Goal: Transaction & Acquisition: Book appointment/travel/reservation

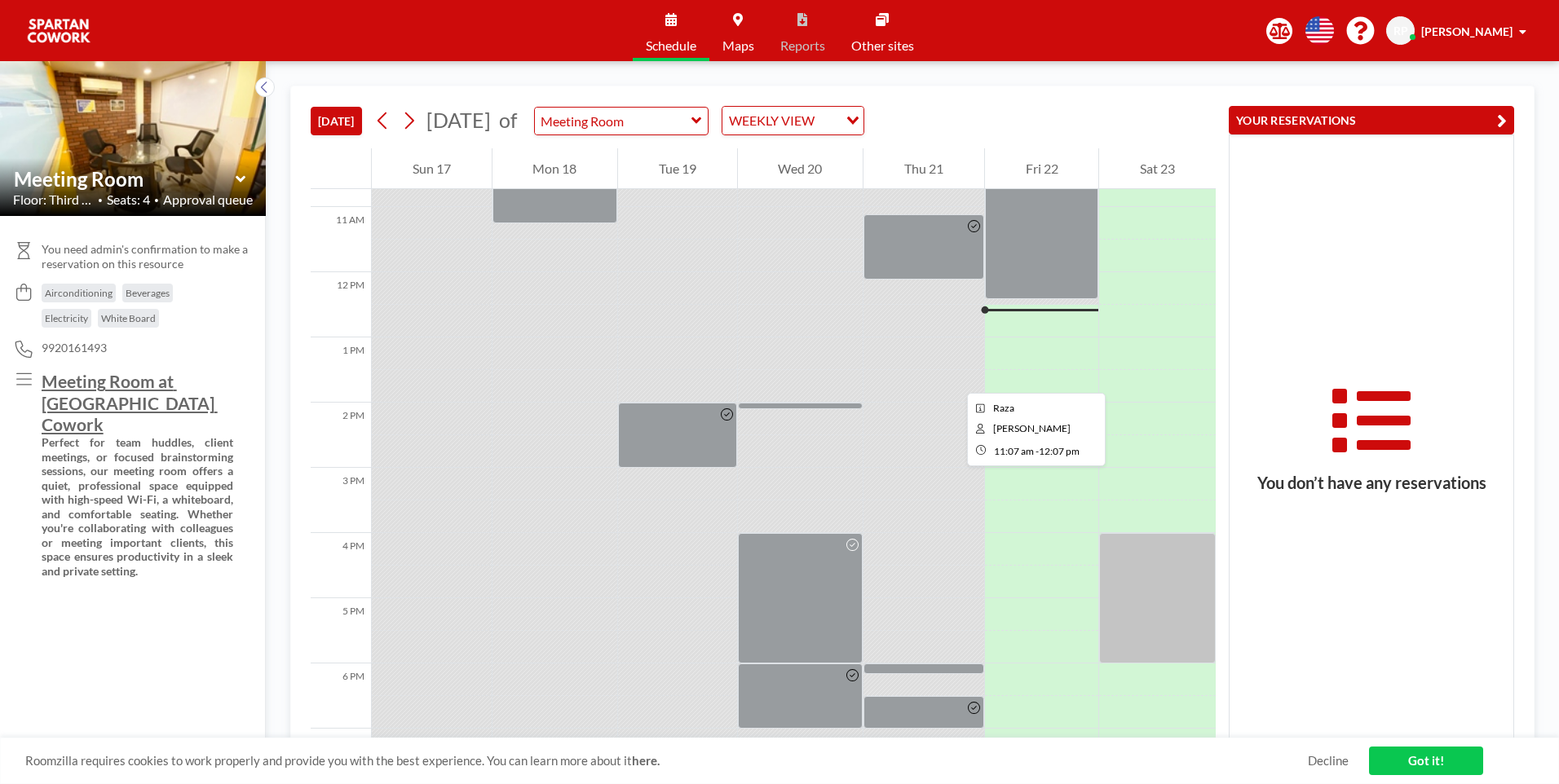
scroll to position [701, 0]
click at [390, 112] on icon at bounding box center [382, 120] width 16 height 24
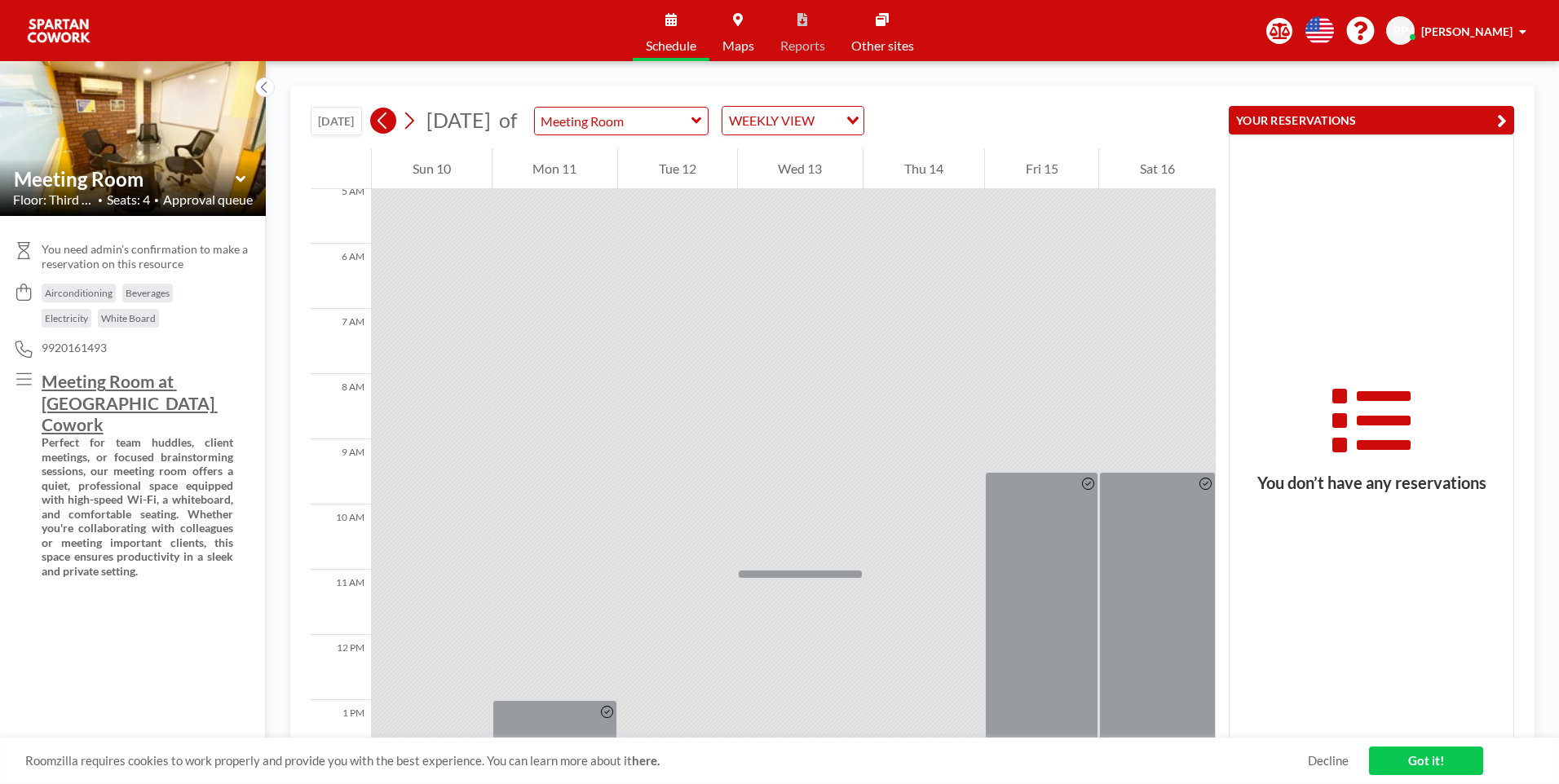
scroll to position [489, 0]
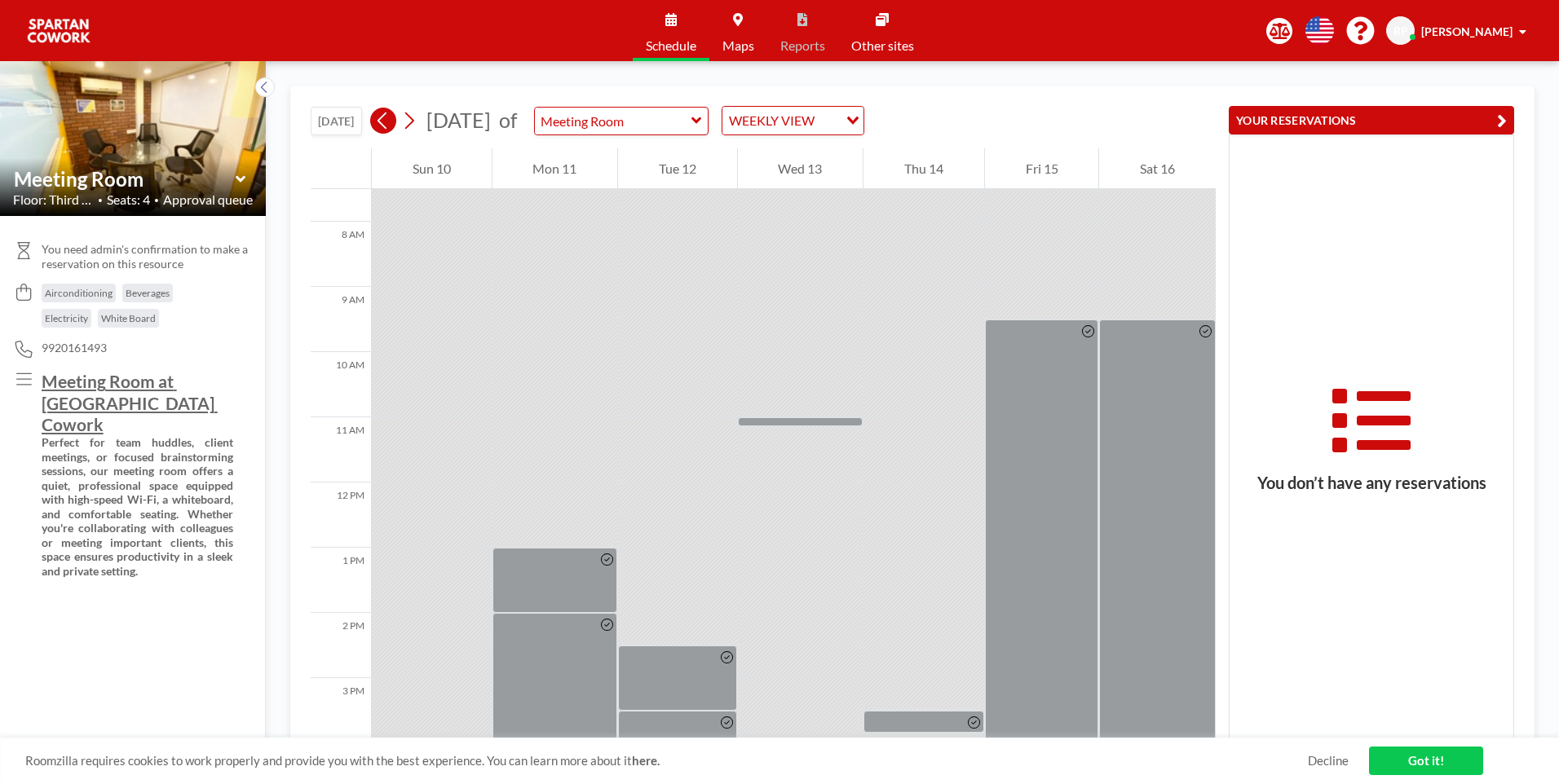
click at [390, 112] on icon at bounding box center [382, 120] width 16 height 24
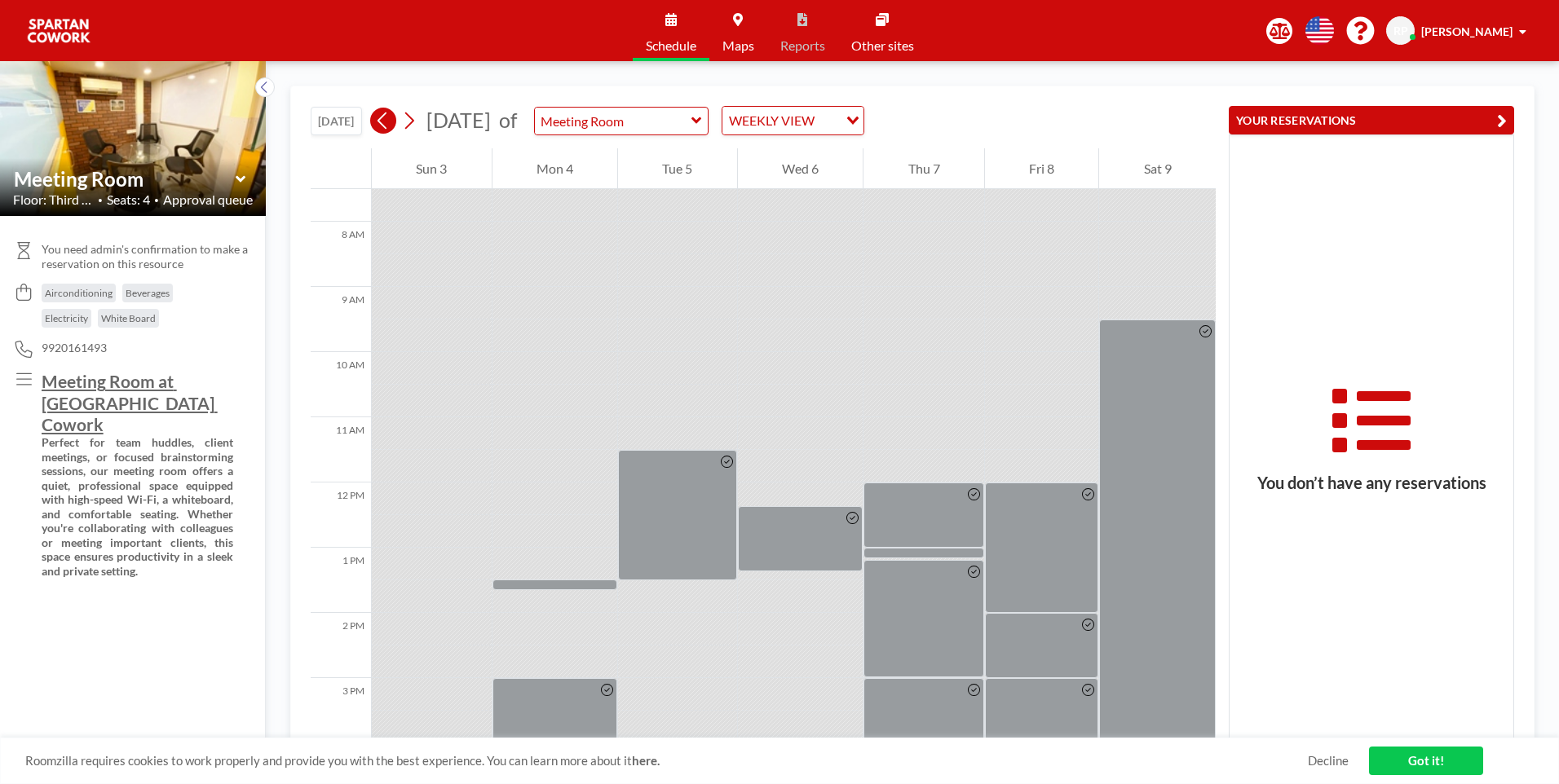
click at [390, 112] on icon at bounding box center [382, 120] width 16 height 24
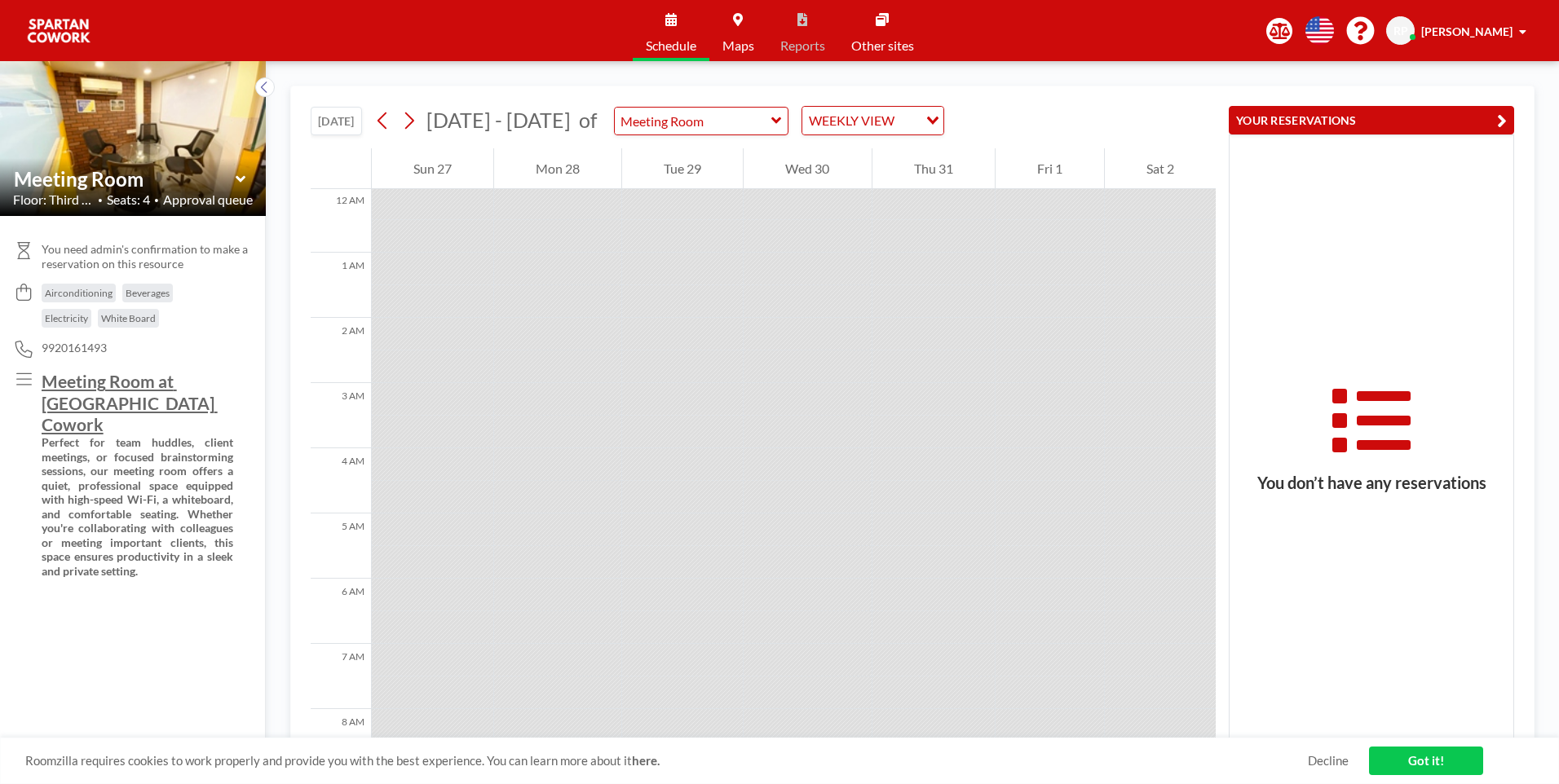
scroll to position [0, 0]
click at [408, 109] on icon at bounding box center [409, 120] width 16 height 24
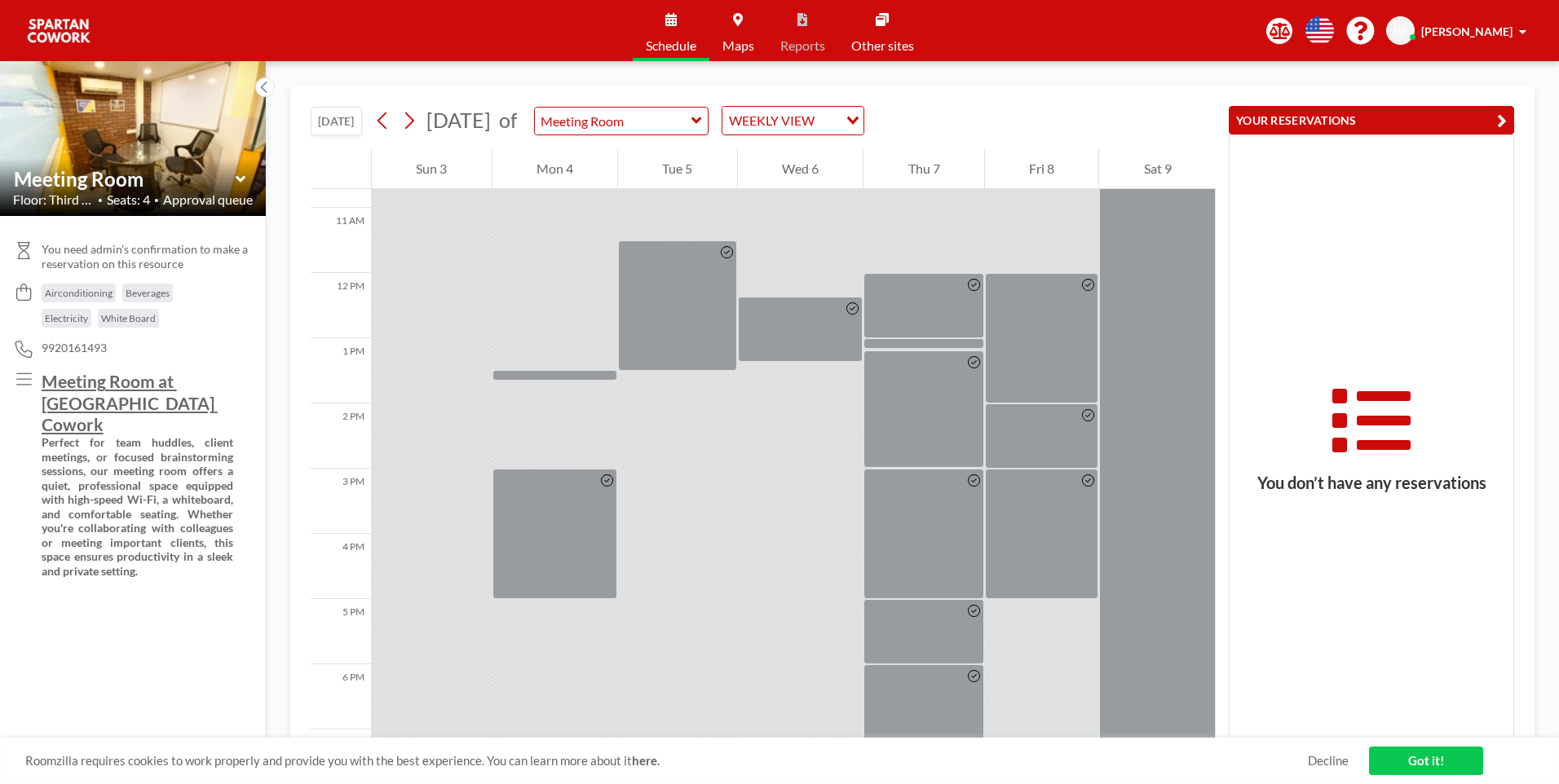
scroll to position [697, 0]
click at [715, 476] on div at bounding box center [678, 486] width 119 height 32
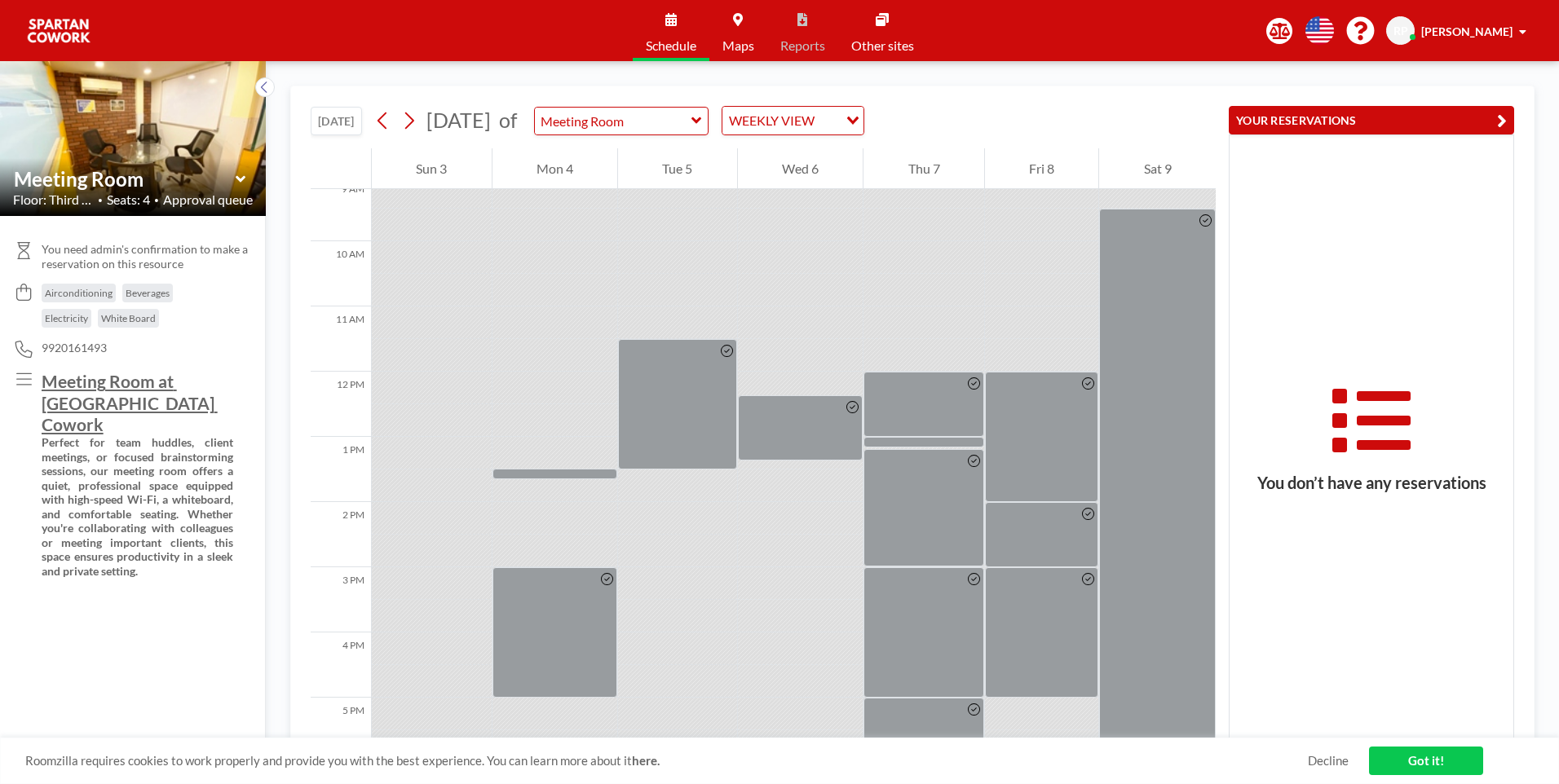
scroll to position [615, 0]
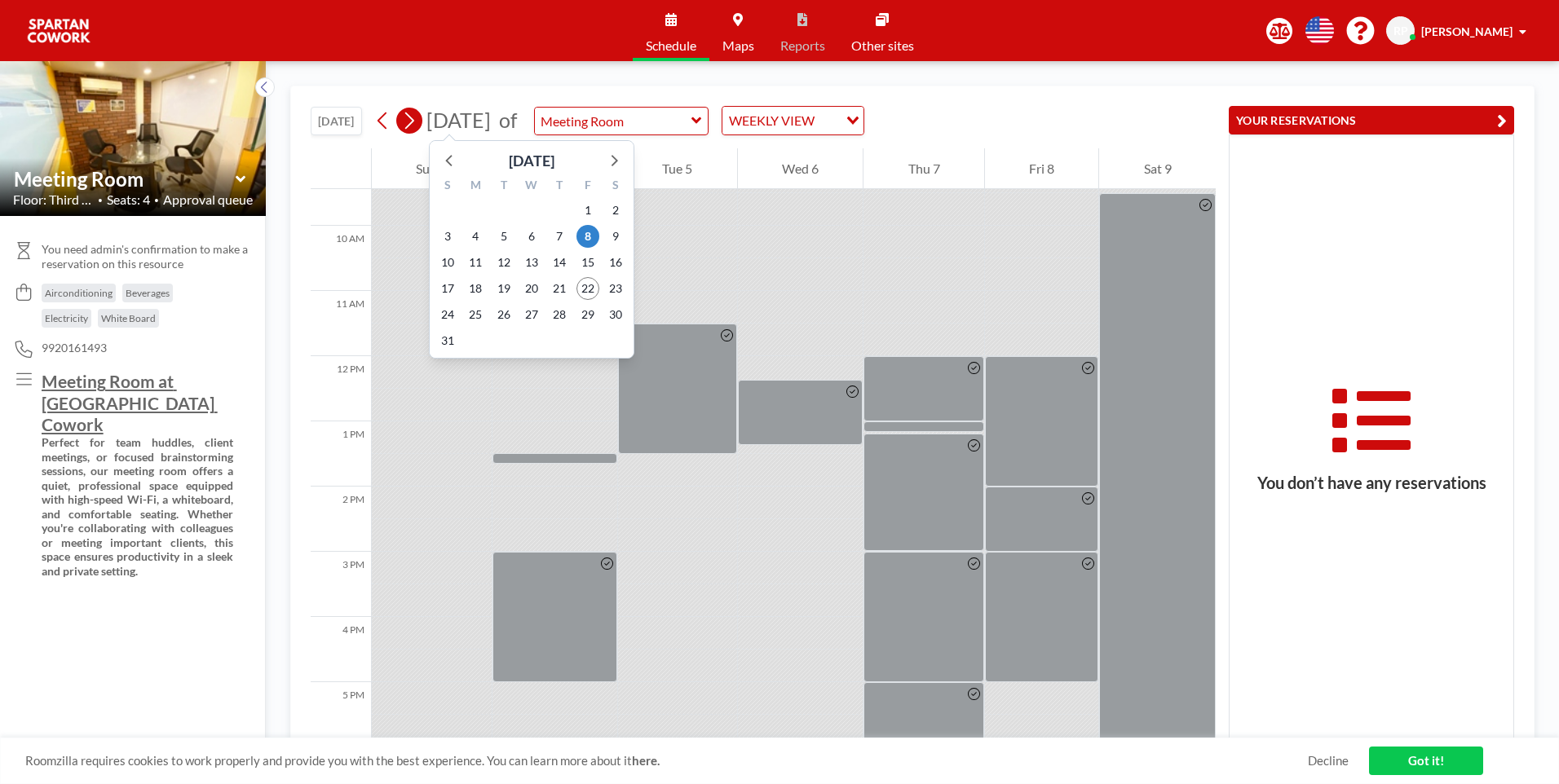
click at [411, 124] on icon at bounding box center [409, 120] width 16 height 24
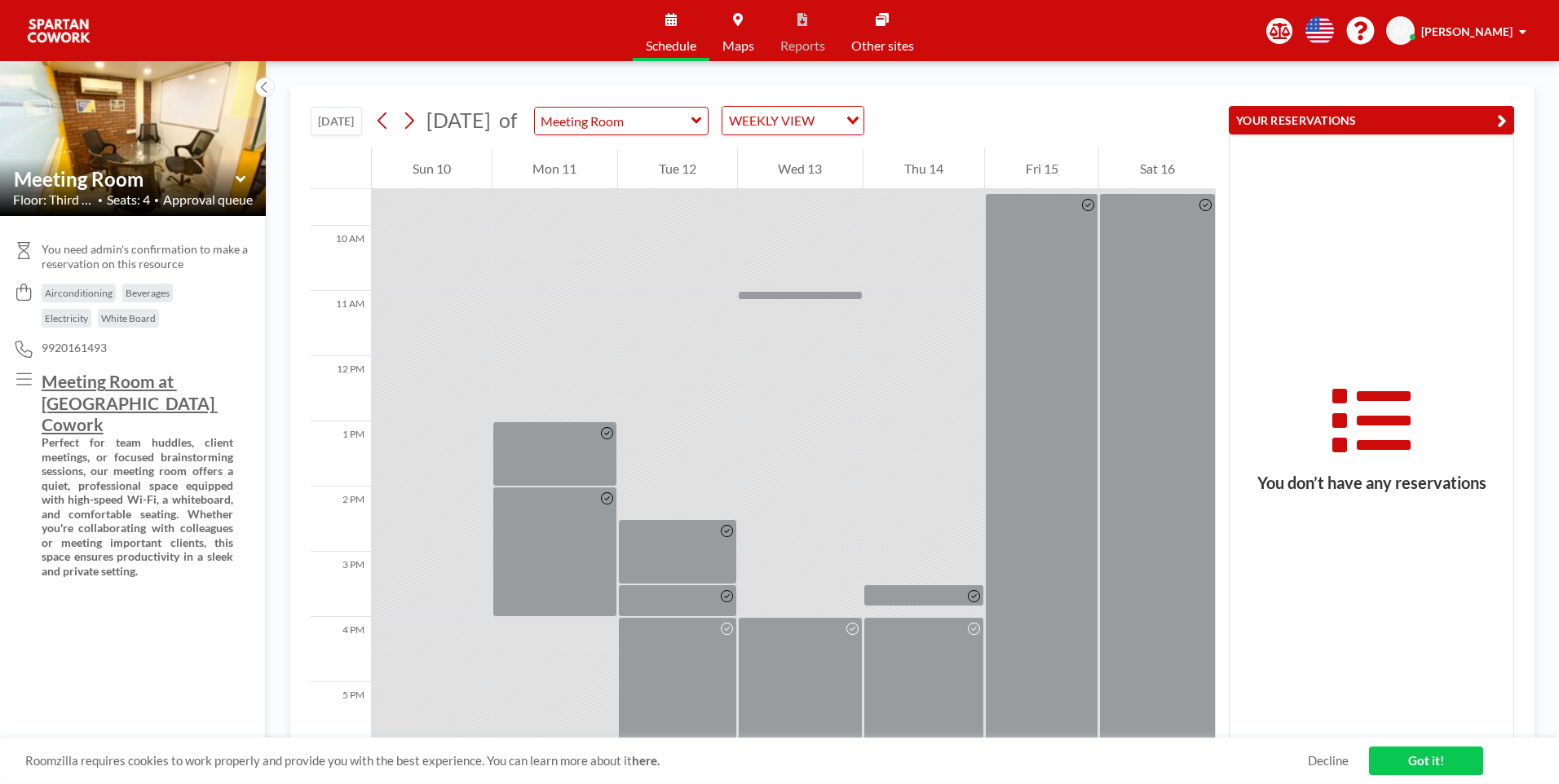
scroll to position [860, 0]
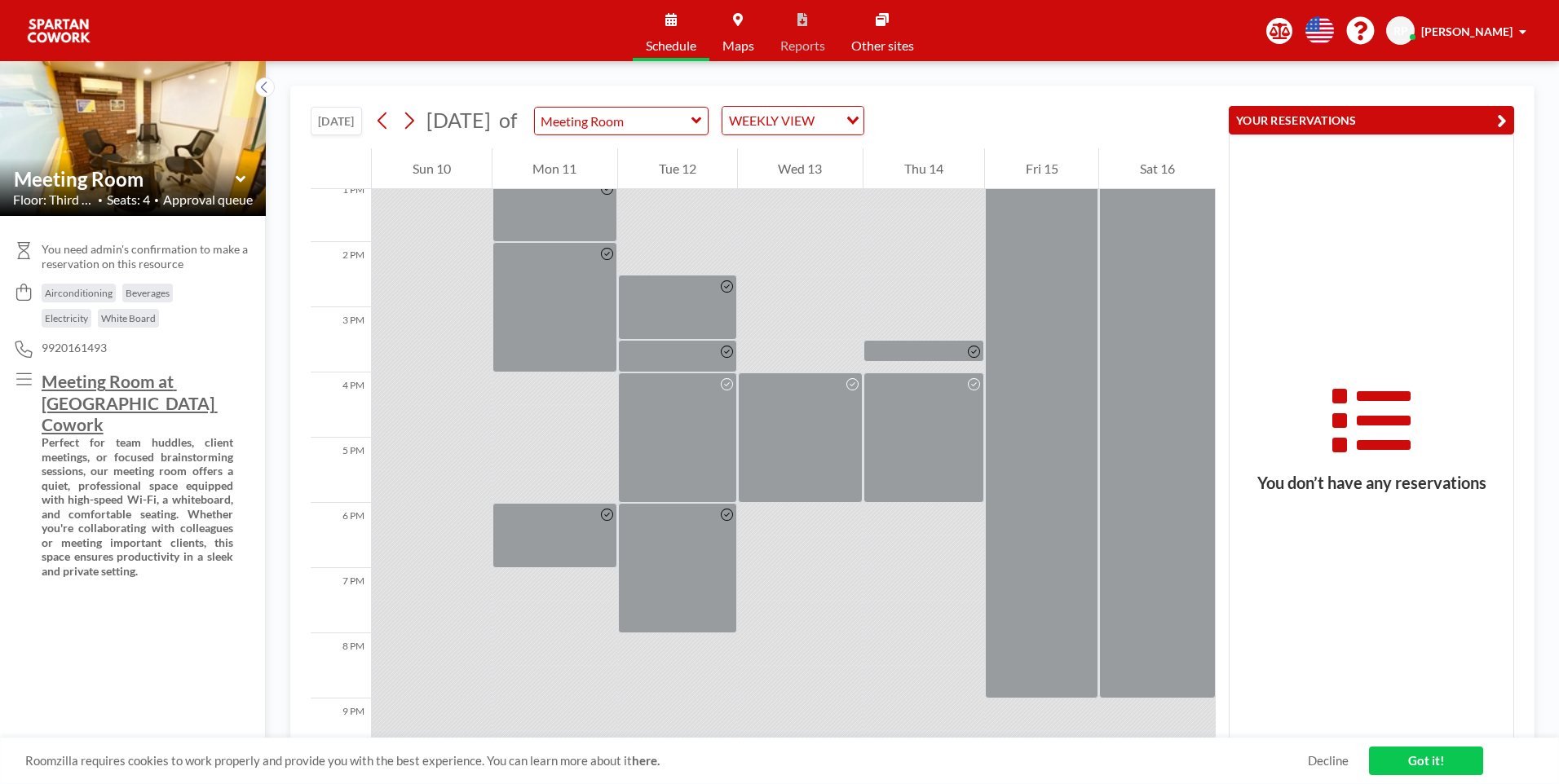
click at [560, 417] on div at bounding box center [555, 420] width 126 height 32
click at [768, 628] on div at bounding box center [800, 616] width 126 height 32
click at [773, 528] on div at bounding box center [800, 519] width 126 height 32
click at [849, 619] on div at bounding box center [800, 616] width 126 height 32
click at [412, 118] on icon at bounding box center [409, 120] width 16 height 24
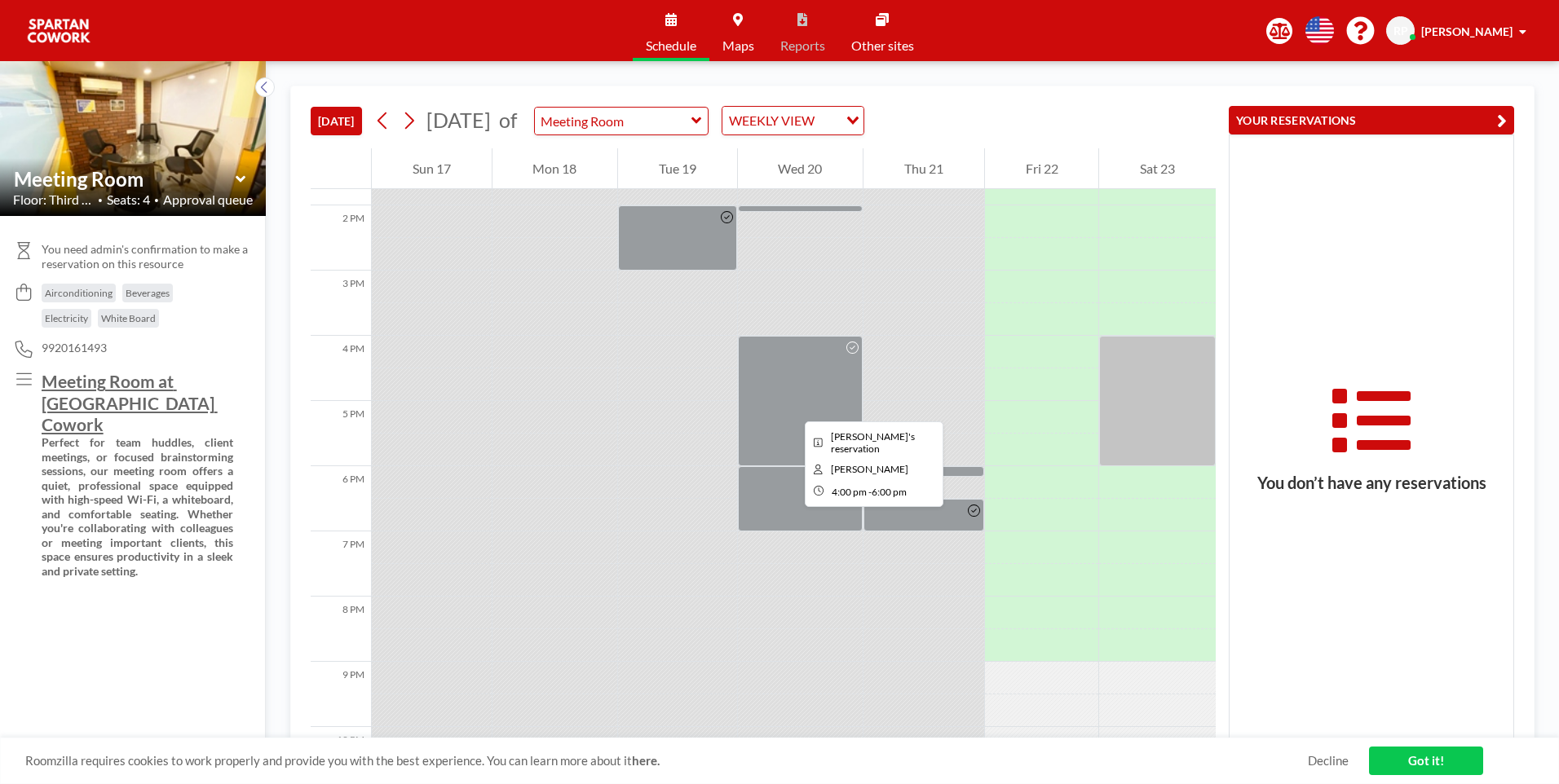
scroll to position [815, 0]
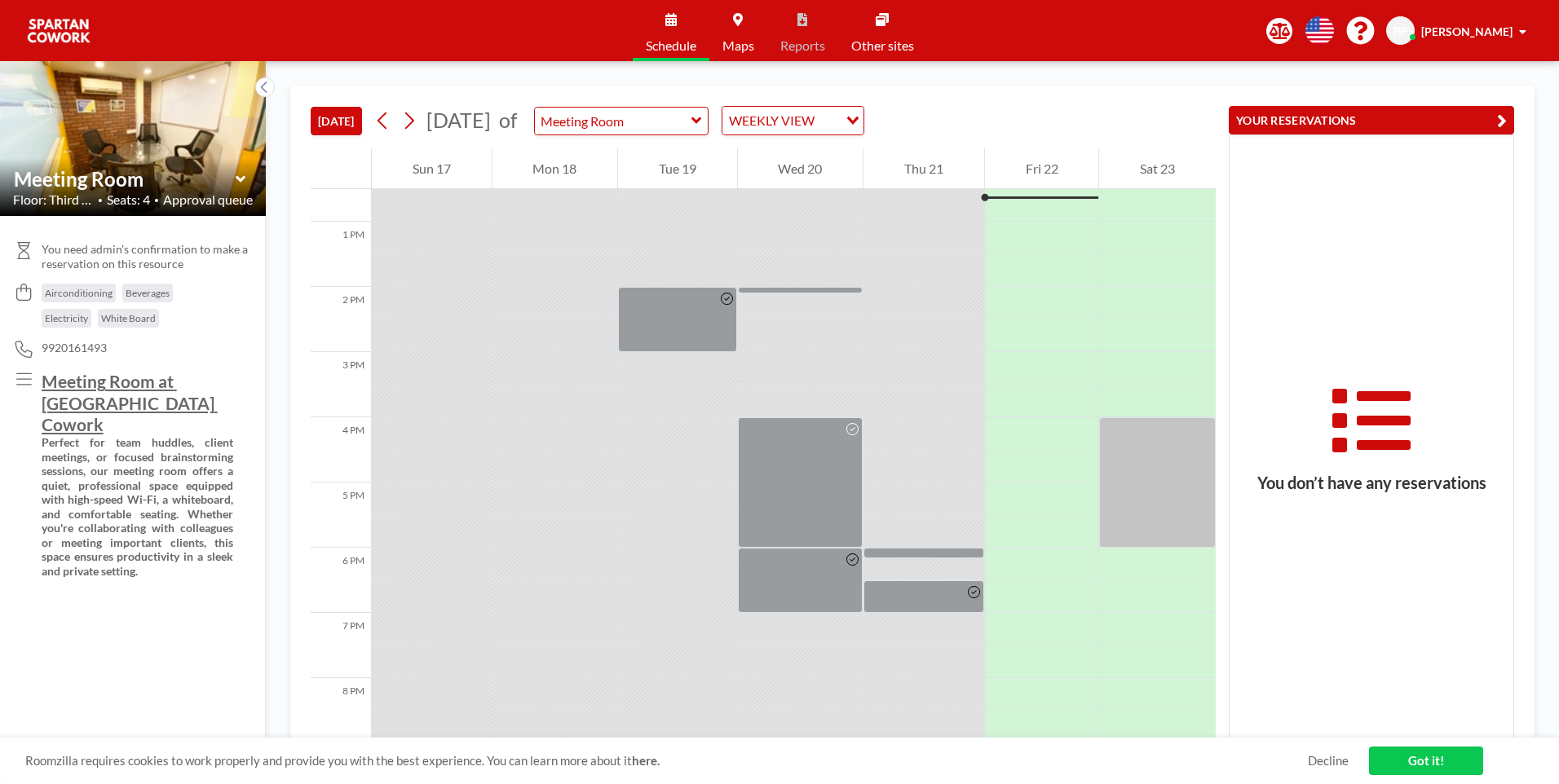
click at [575, 583] on div at bounding box center [555, 596] width 126 height 32
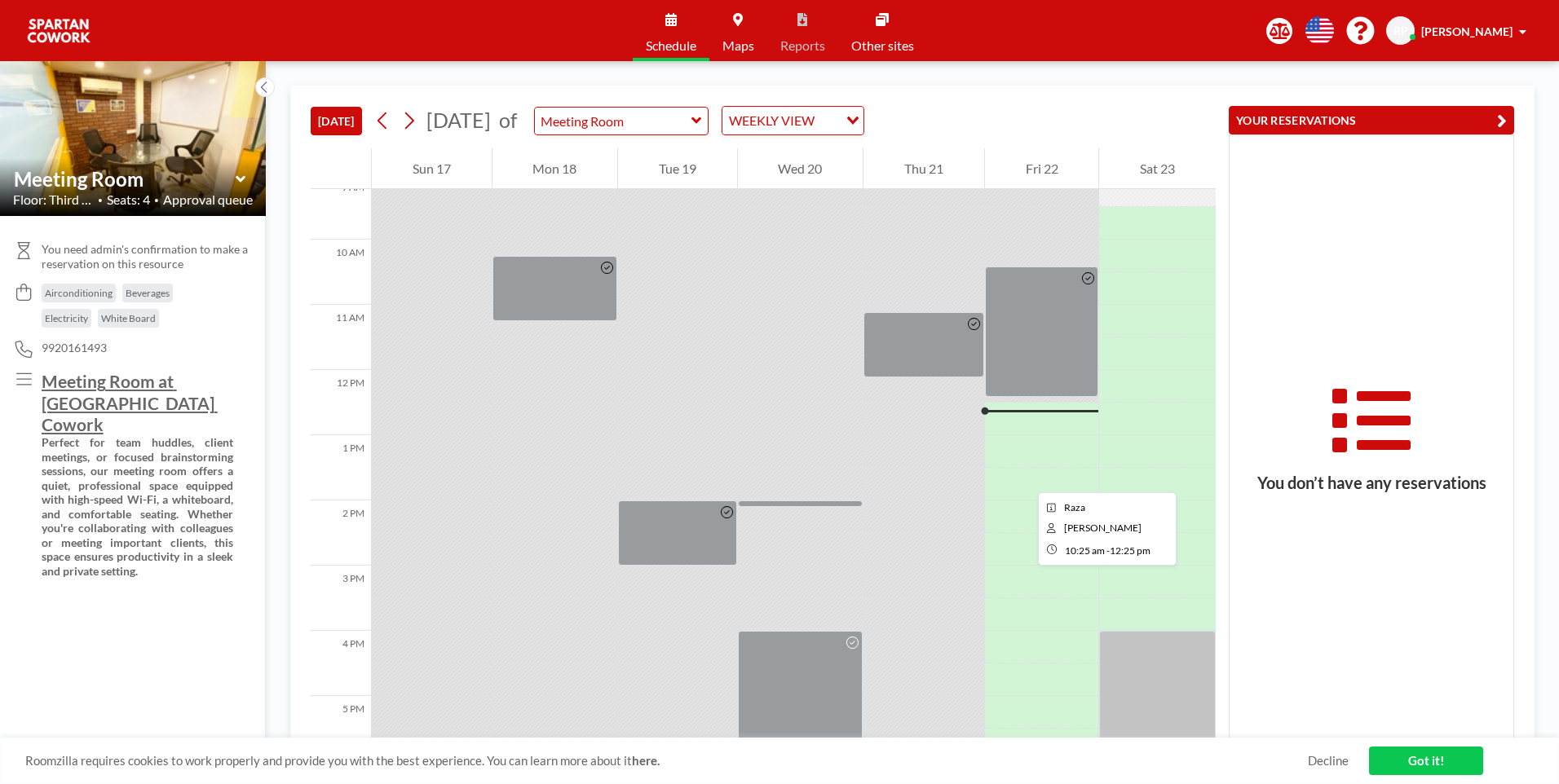
scroll to position [733, 0]
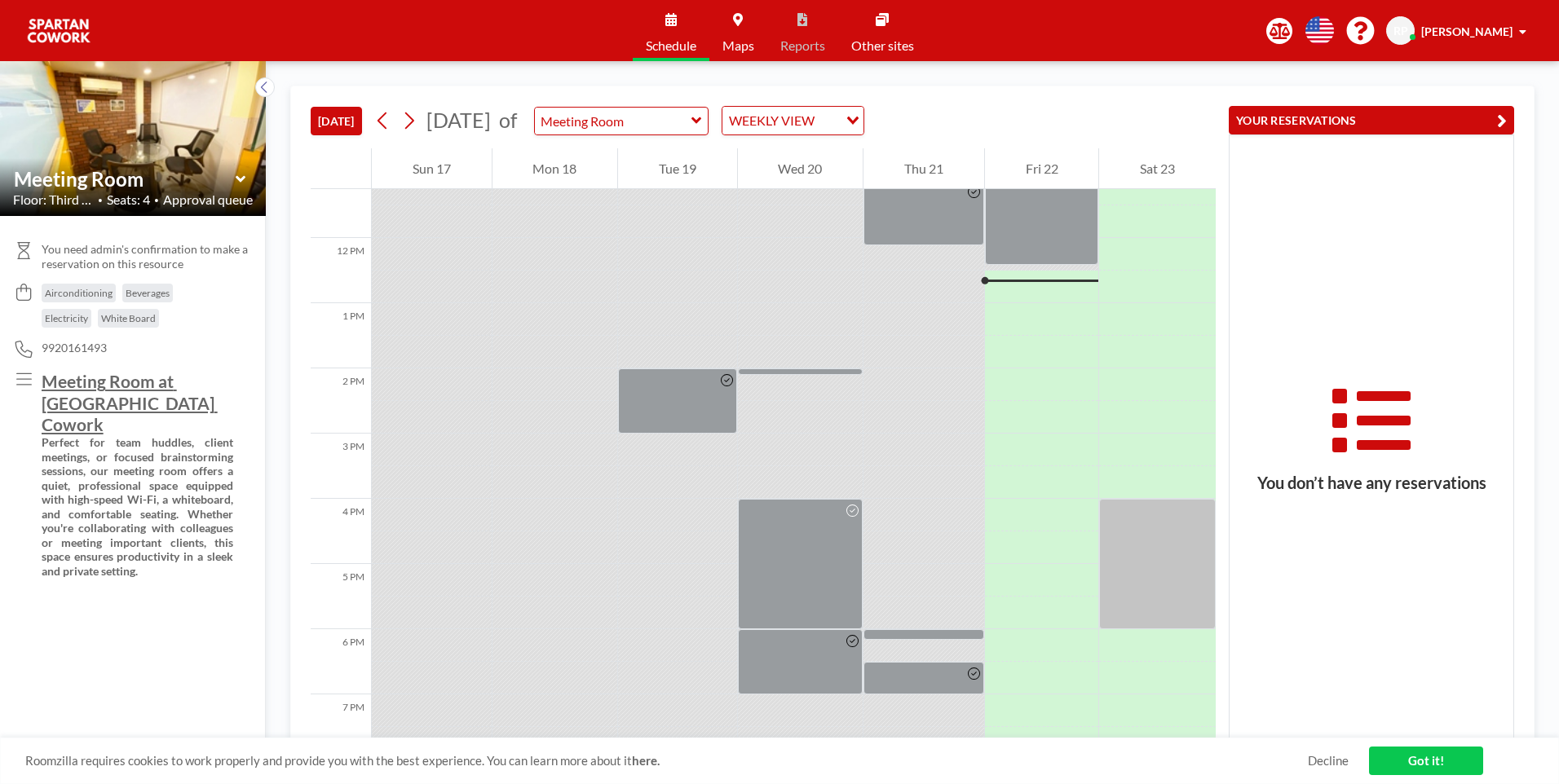
drag, startPoint x: 432, startPoint y: 387, endPoint x: 420, endPoint y: 385, distance: 12.2
click at [421, 386] on div at bounding box center [431, 384] width 120 height 32
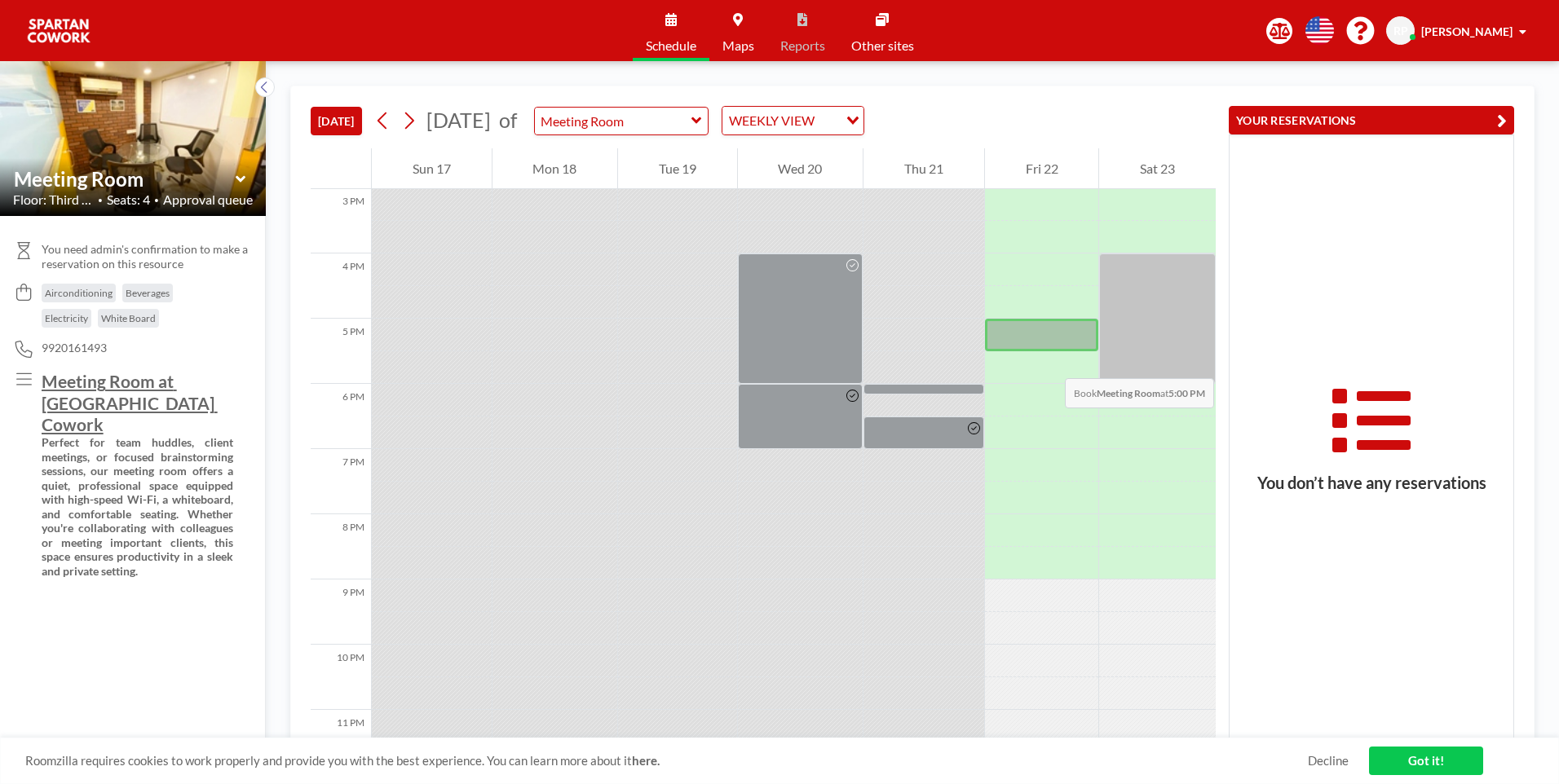
scroll to position [941, 0]
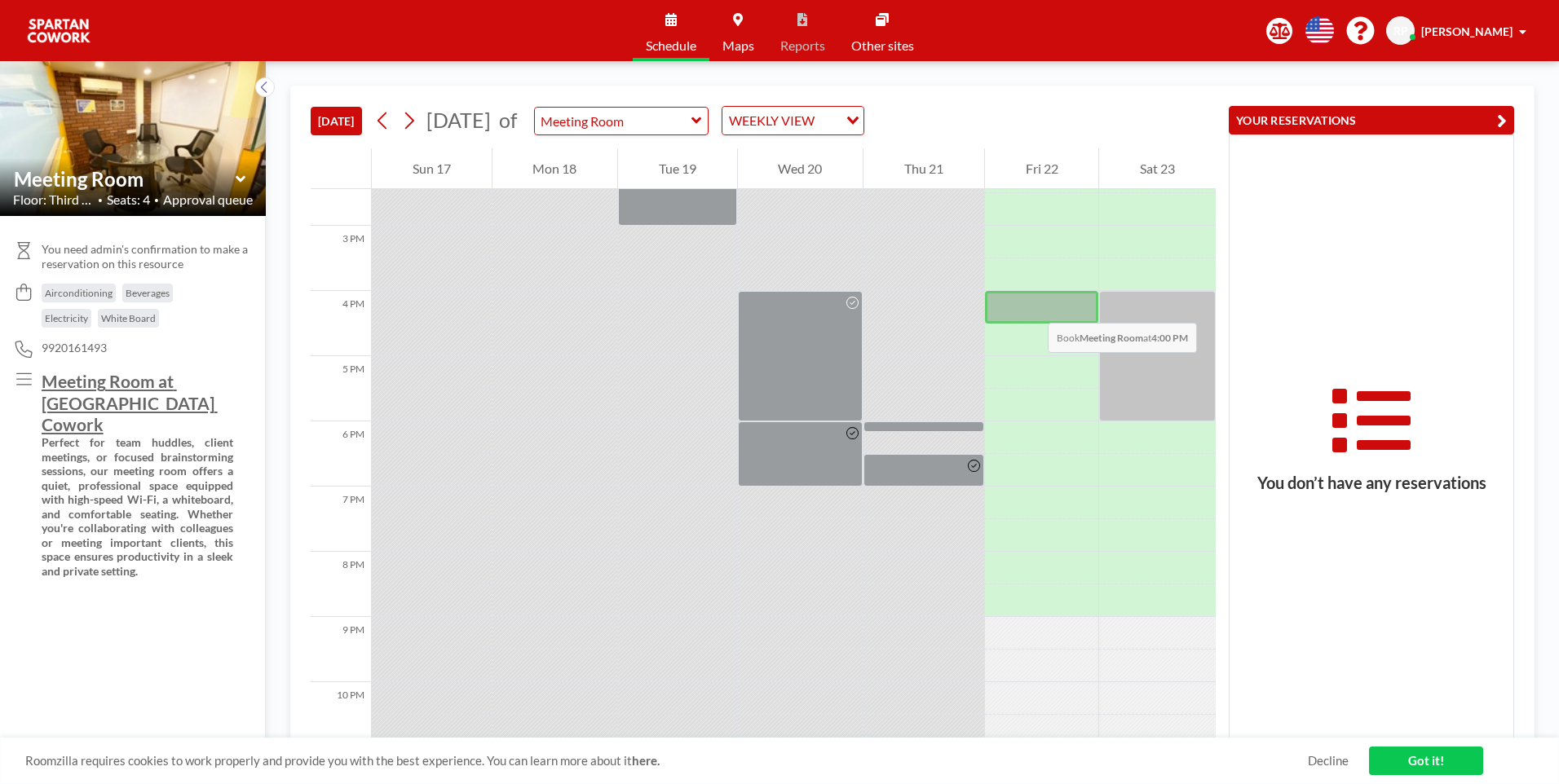
click at [1031, 306] on div at bounding box center [1042, 306] width 114 height 32
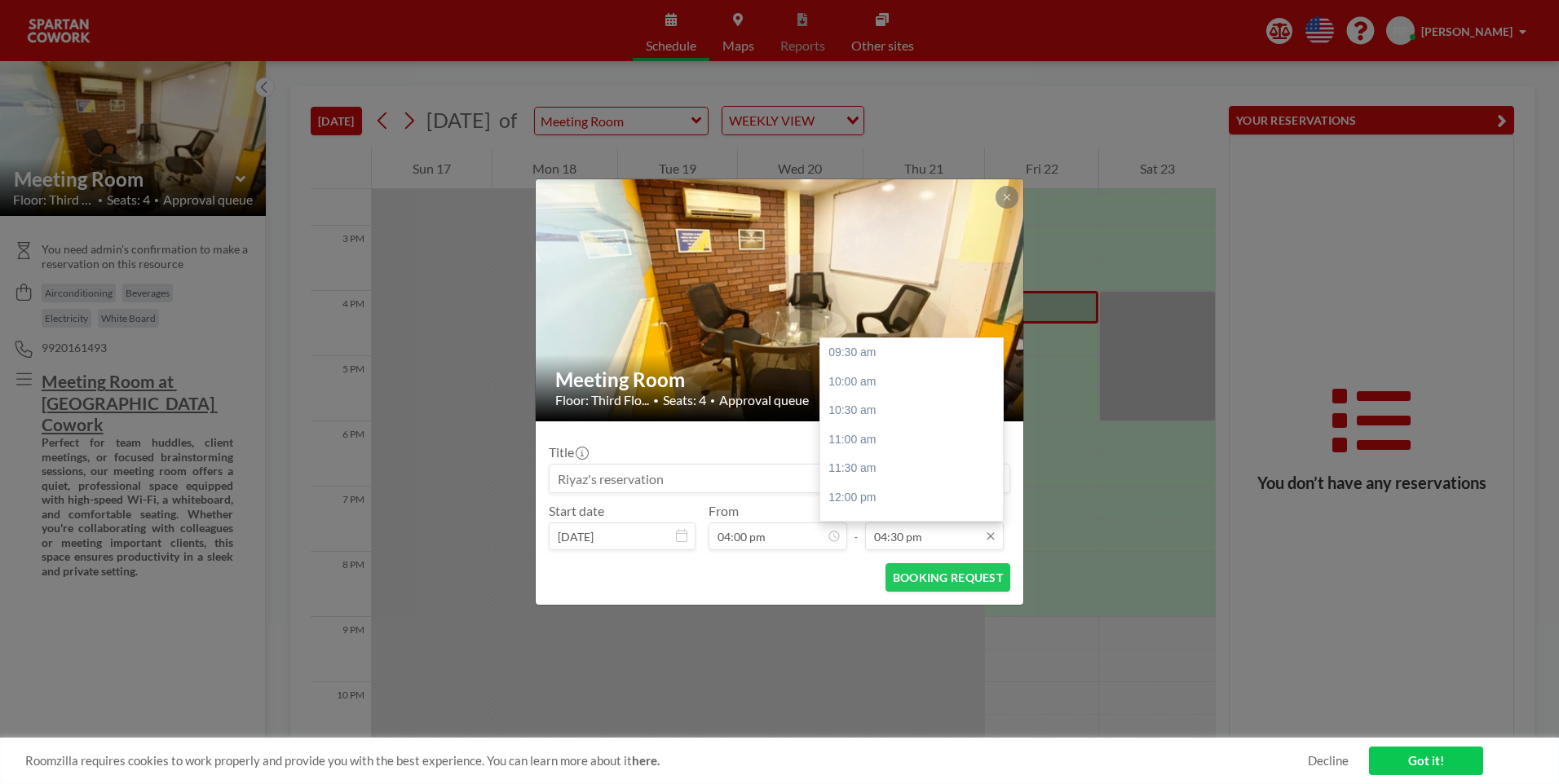
scroll to position [406, 0]
click at [861, 391] on div "05:00 pm" at bounding box center [916, 382] width 191 height 29
type input "05:00 pm"
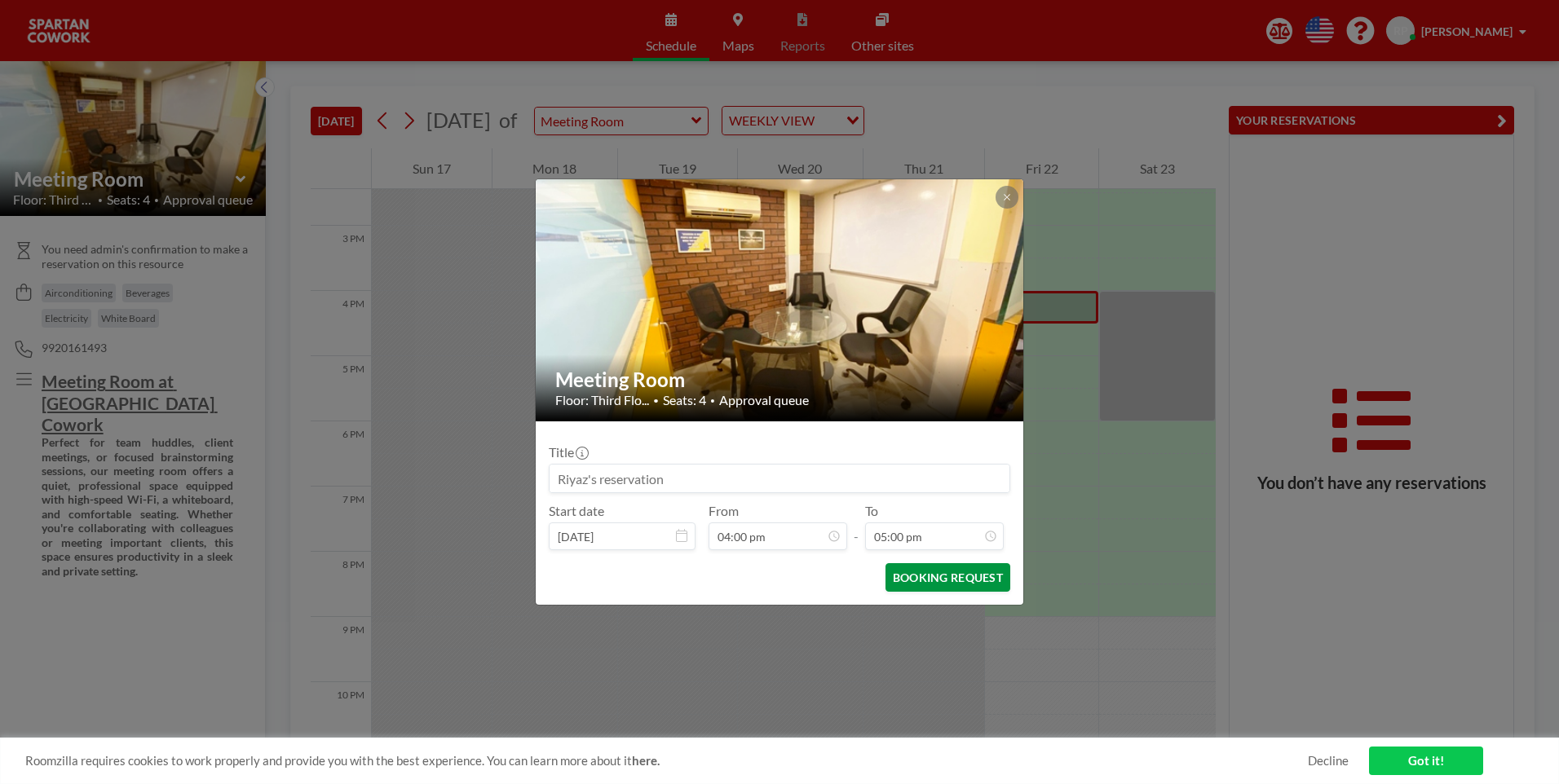
click at [937, 578] on button "BOOKING REQUEST" at bounding box center [948, 577] width 125 height 28
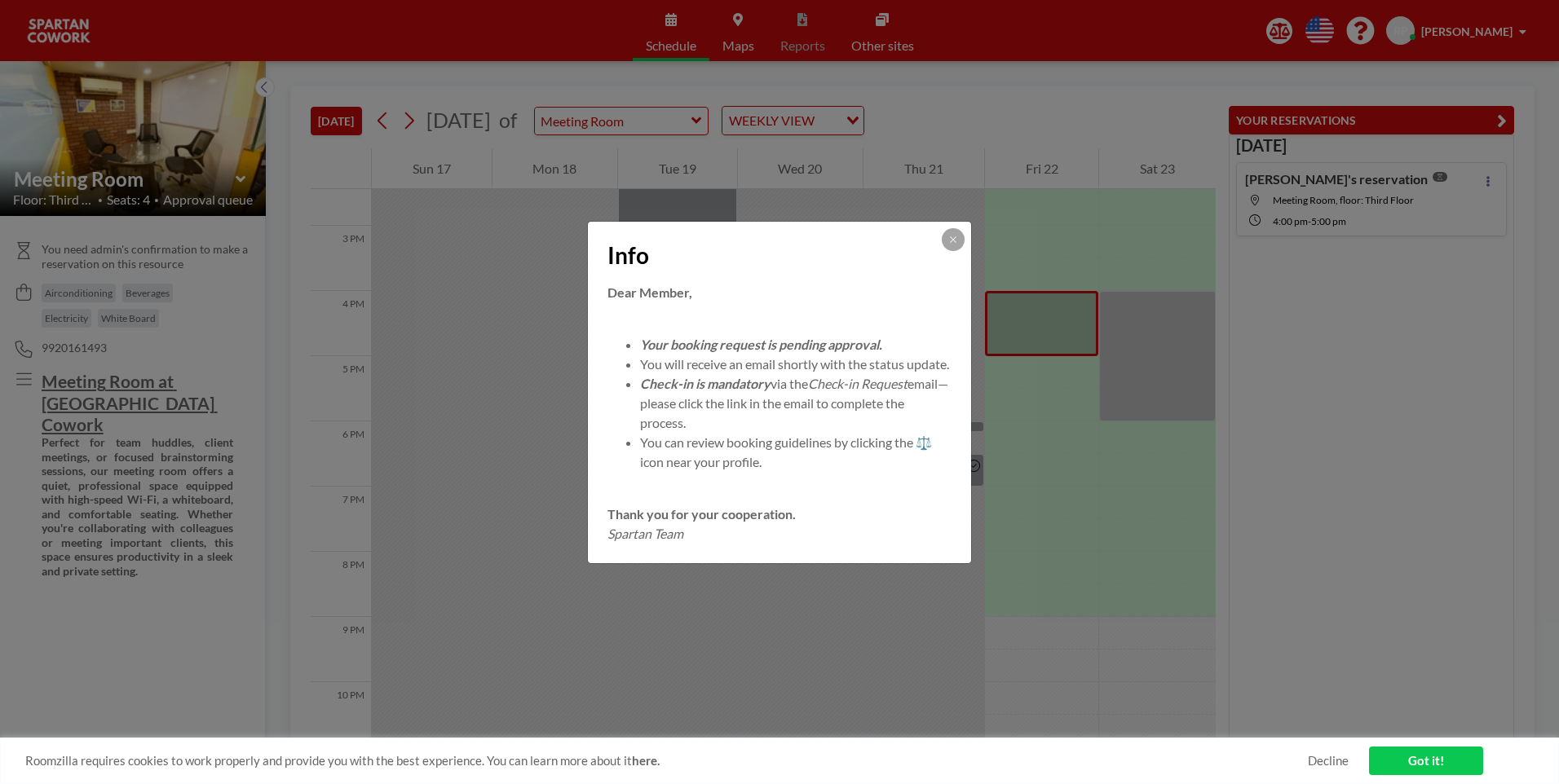
click at [892, 622] on div "Info Dear Member, Your booking request is pending approval. You will receive an…" at bounding box center [780, 392] width 1559 height 784
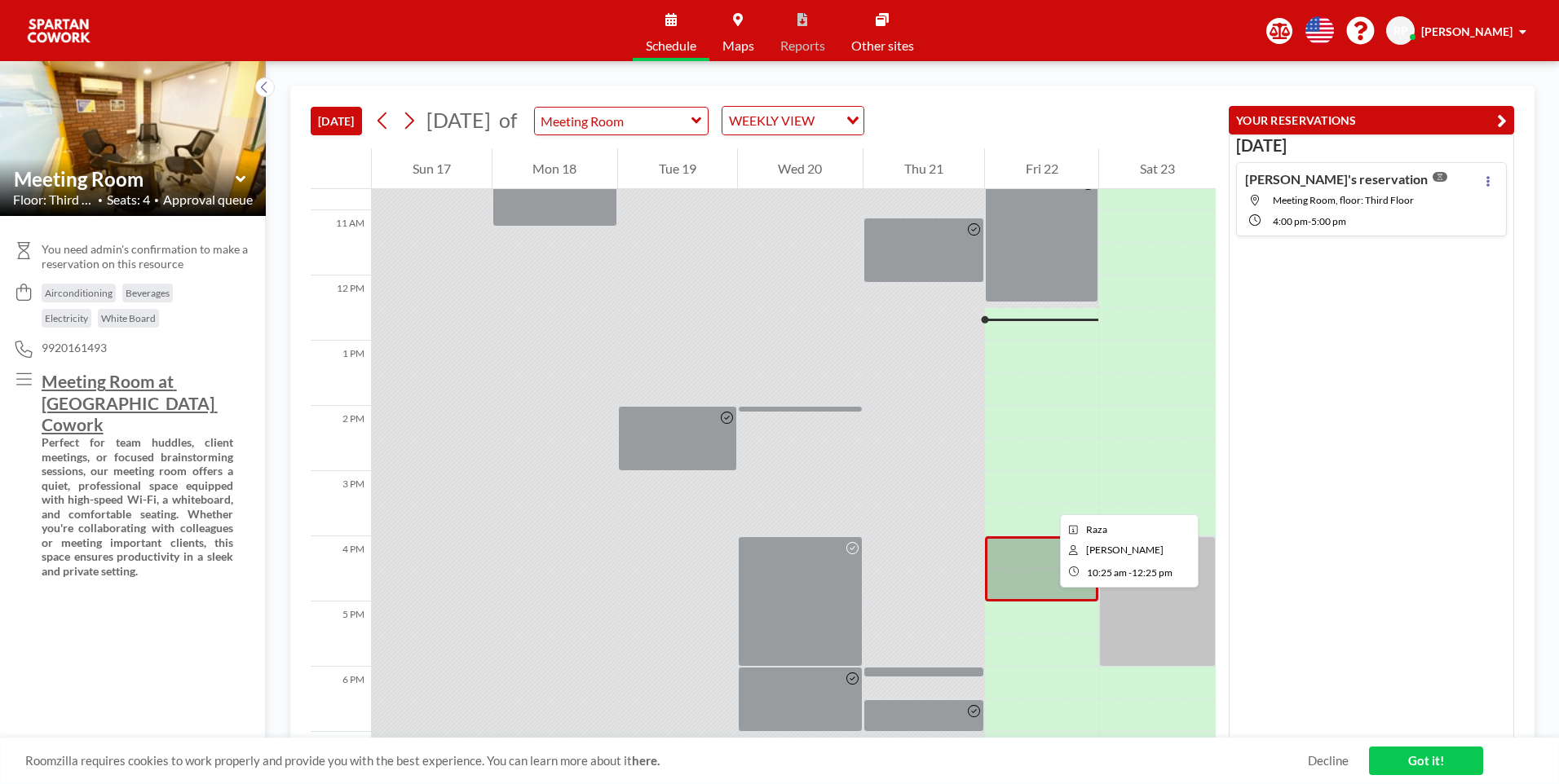
scroll to position [697, 0]
click at [420, 111] on button at bounding box center [409, 120] width 26 height 26
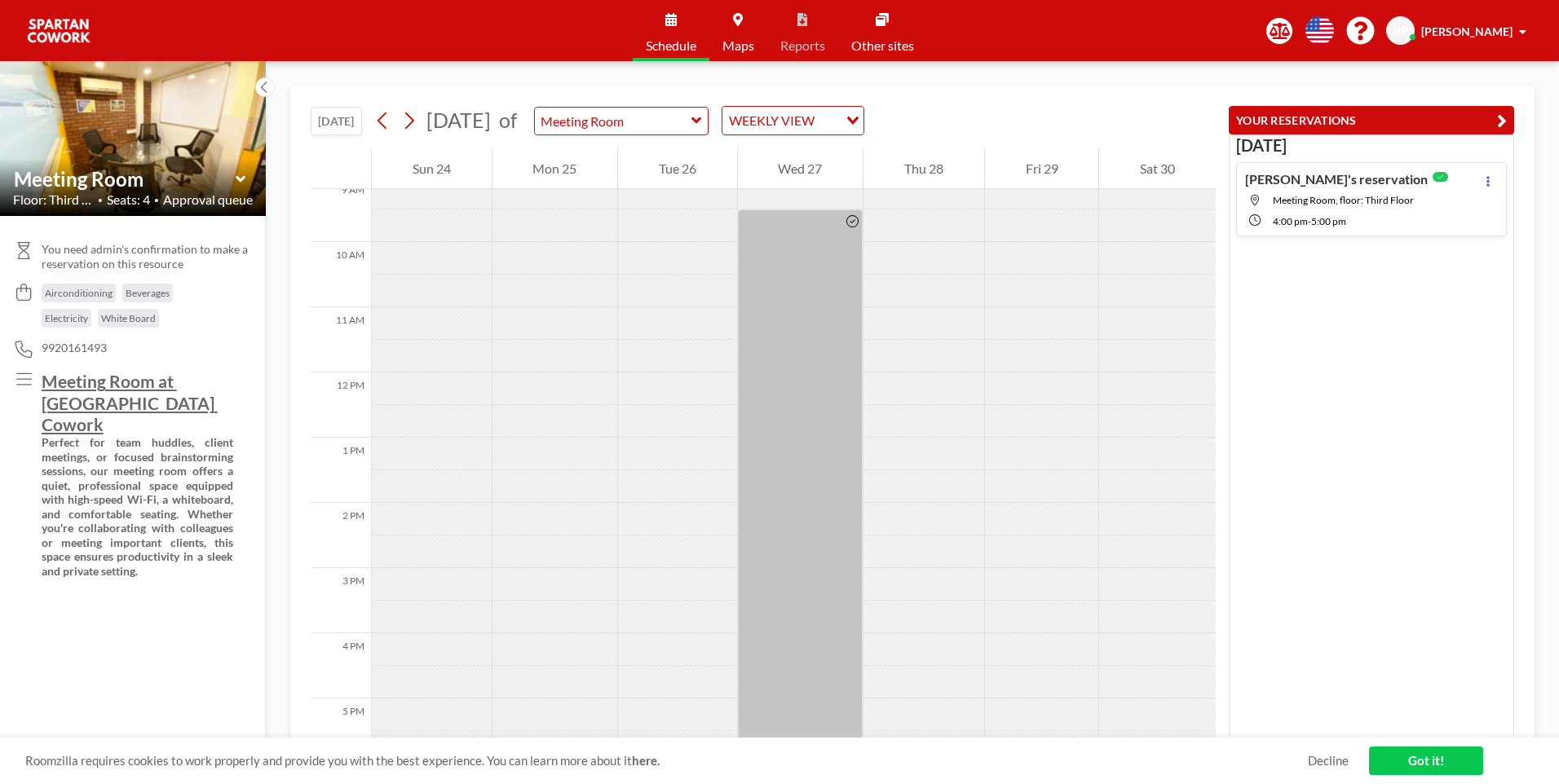
scroll to position [570, 0]
click at [390, 130] on icon at bounding box center [382, 120] width 16 height 24
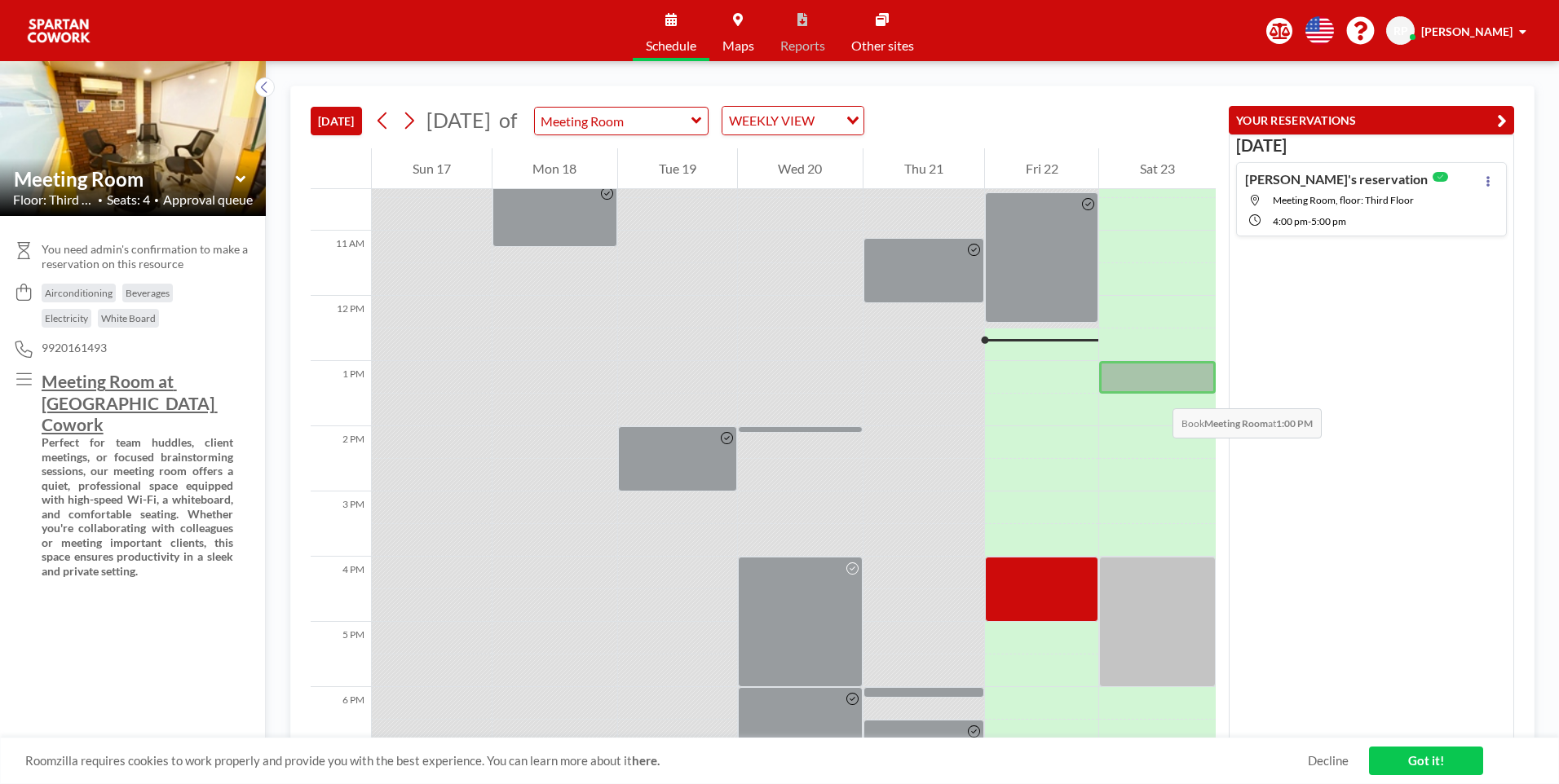
scroll to position [782, 0]
